Goal: Task Accomplishment & Management: Use online tool/utility

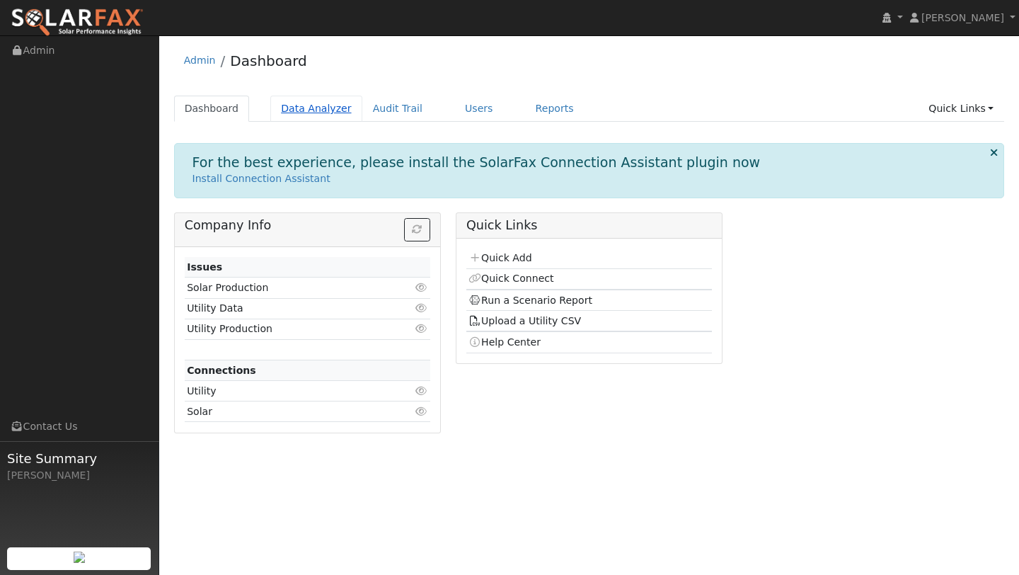
click at [318, 102] on link "Data Analyzer" at bounding box center [316, 109] width 92 height 26
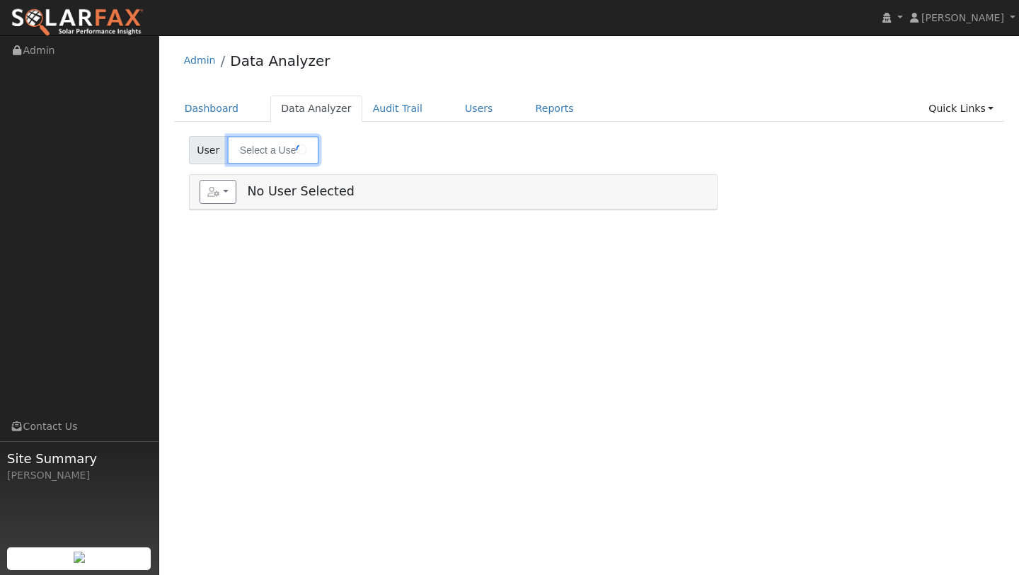
type input "Chris McCoy"
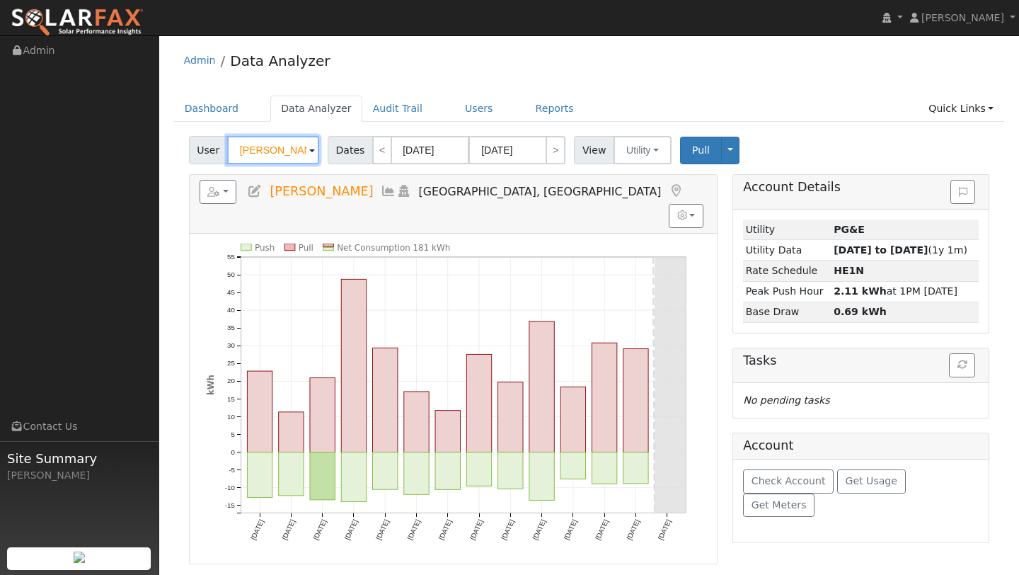
click at [287, 148] on input "Chris McCoy" at bounding box center [273, 150] width 92 height 28
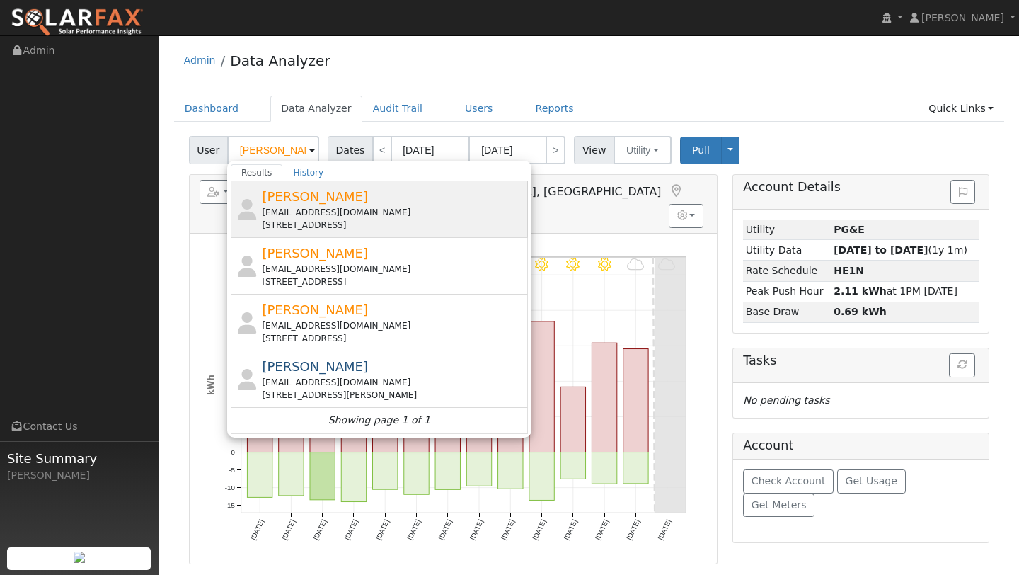
click at [299, 207] on div "auburndds@yahoo.com" at bounding box center [393, 212] width 263 height 13
type input "Rodney Kihara"
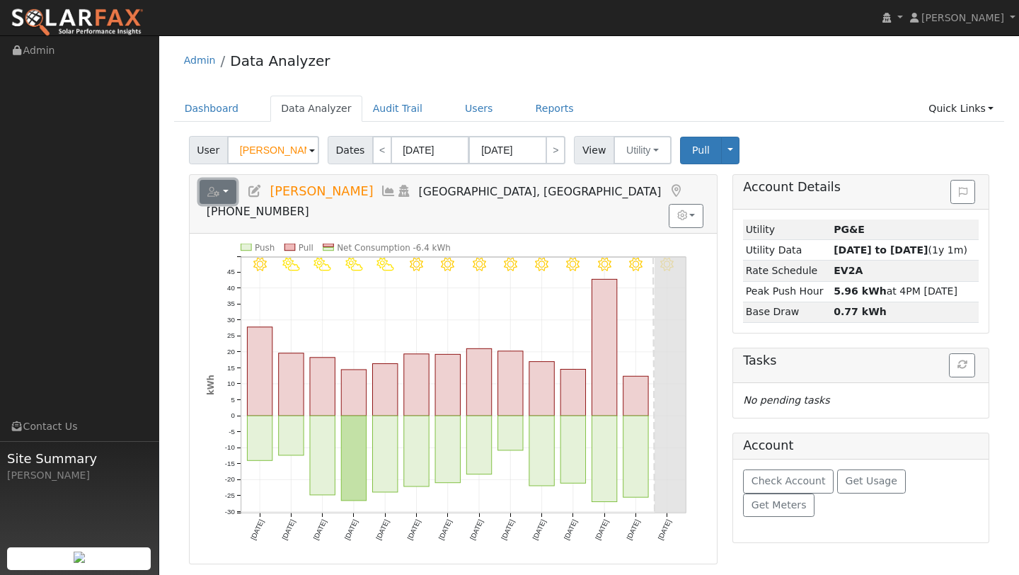
click at [222, 189] on button "button" at bounding box center [219, 192] width 38 height 24
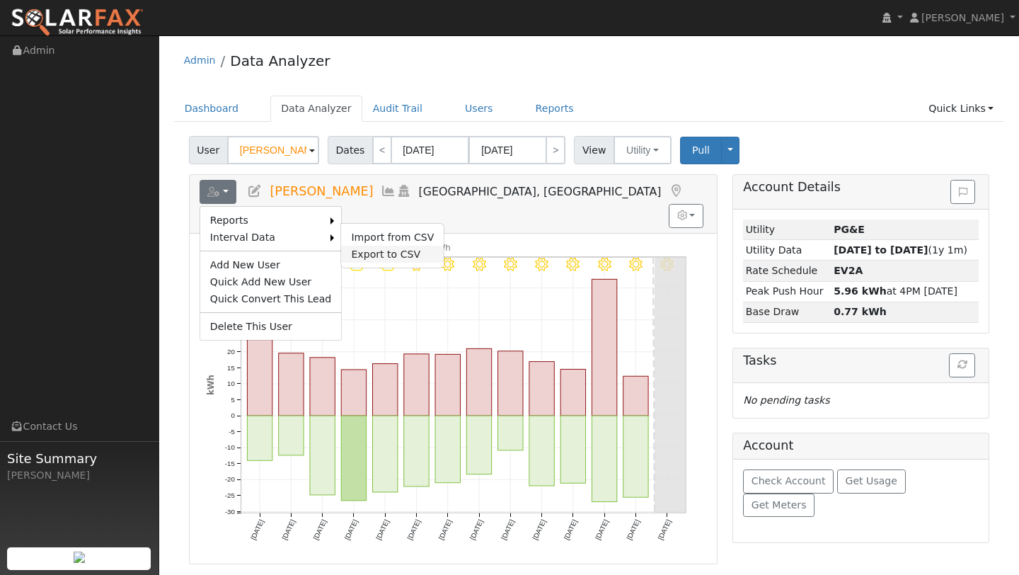
click at [342, 248] on link "Export to CSV" at bounding box center [392, 254] width 103 height 17
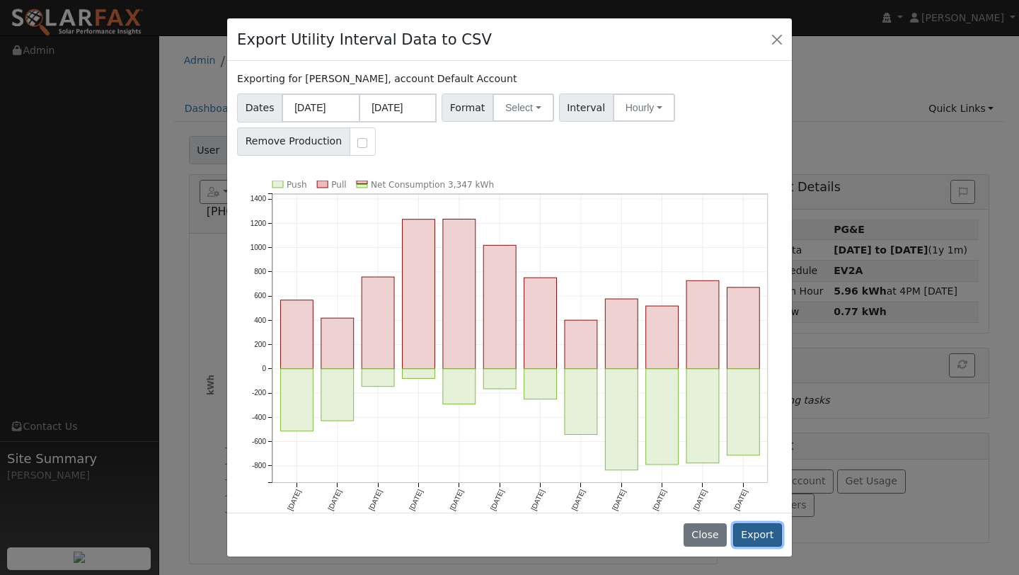
click at [755, 529] on button "Export" at bounding box center [757, 535] width 49 height 24
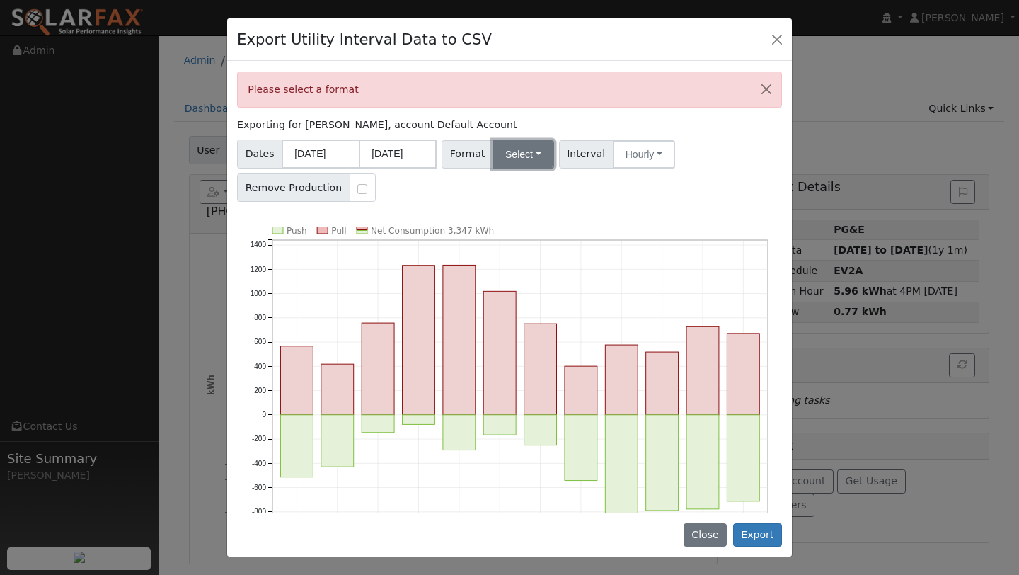
click at [524, 145] on button "Select" at bounding box center [523, 154] width 62 height 28
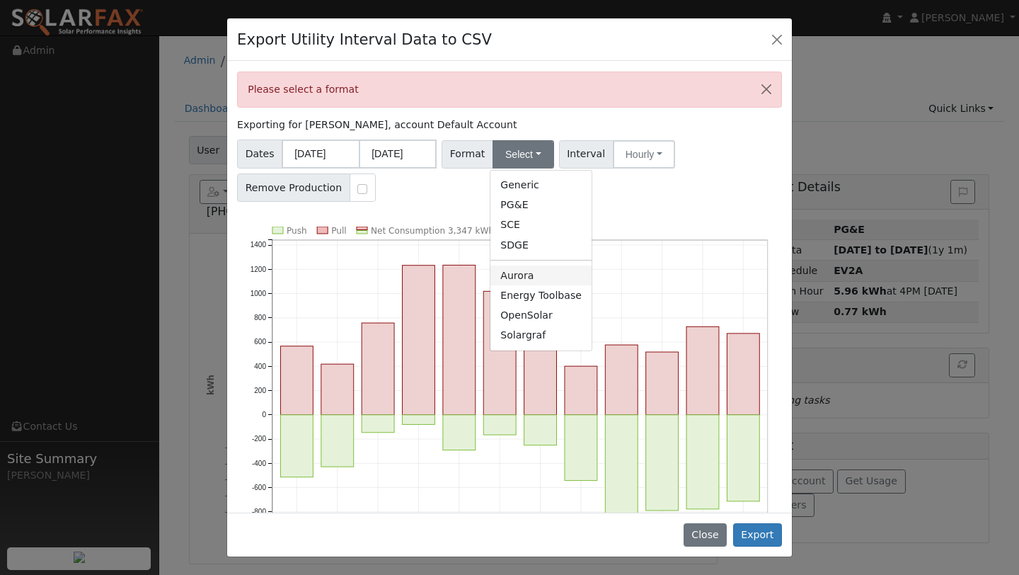
click at [529, 268] on link "Aurora" at bounding box center [540, 275] width 101 height 20
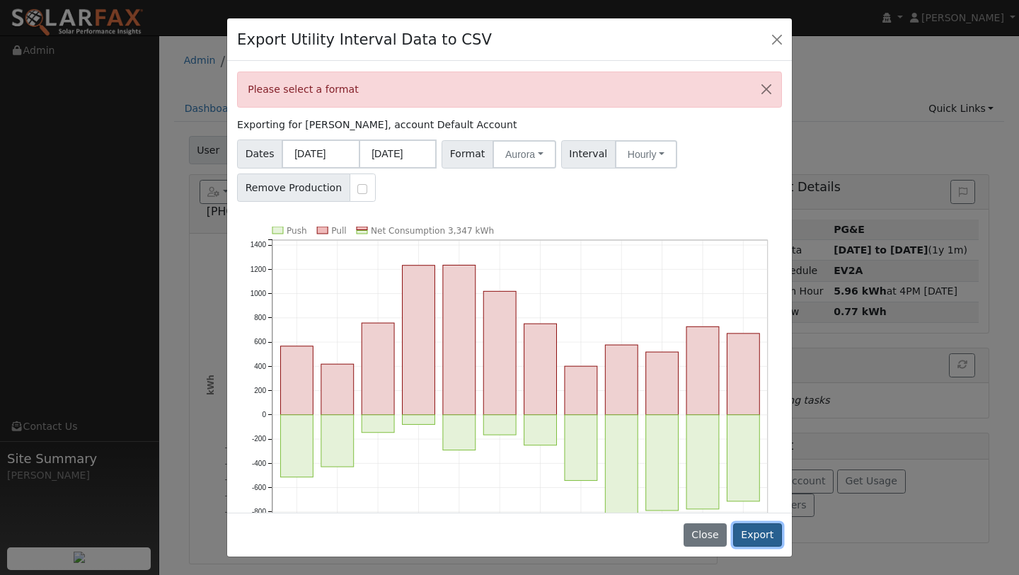
click at [752, 536] on button "Export" at bounding box center [757, 535] width 49 height 24
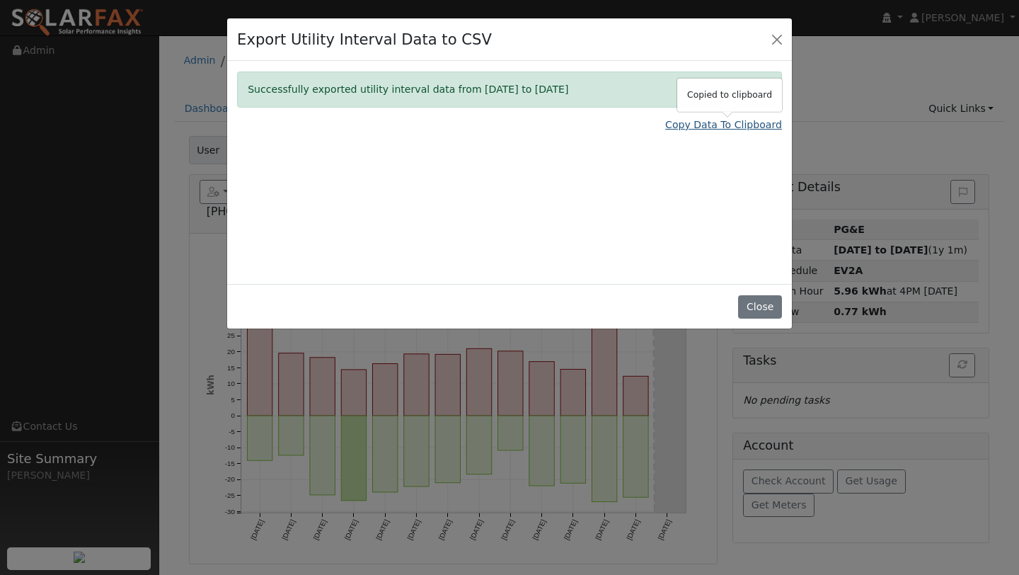
click at [676, 125] on link "Copy Data To Clipboard" at bounding box center [723, 124] width 117 height 15
